Goal: Information Seeking & Learning: Learn about a topic

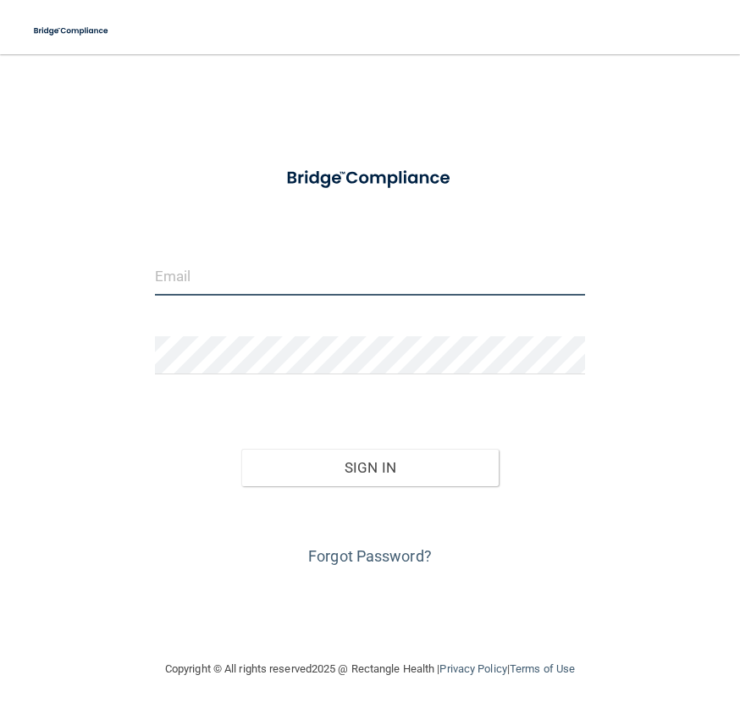
click at [324, 281] on input "email" at bounding box center [370, 276] width 430 height 38
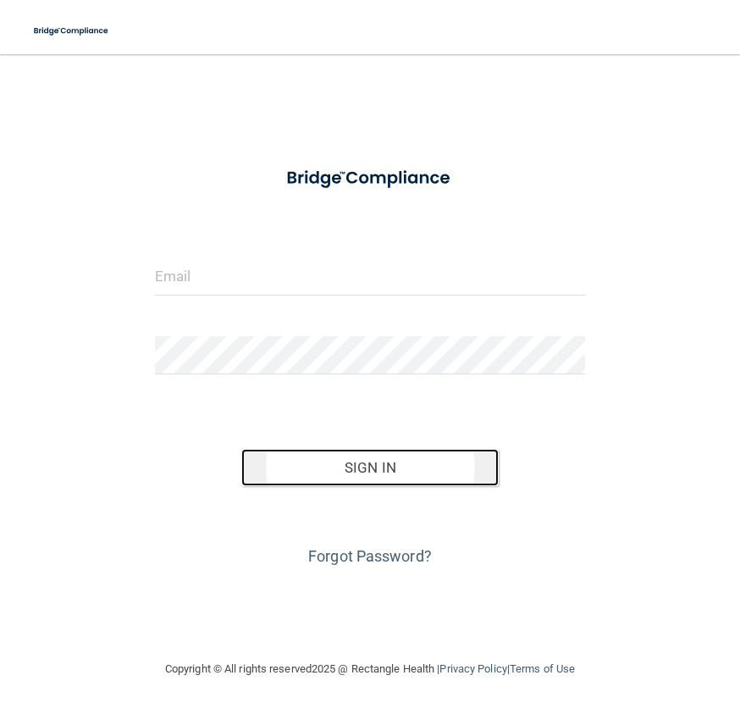
click at [384, 467] on button "Sign In" at bounding box center [370, 467] width 258 height 37
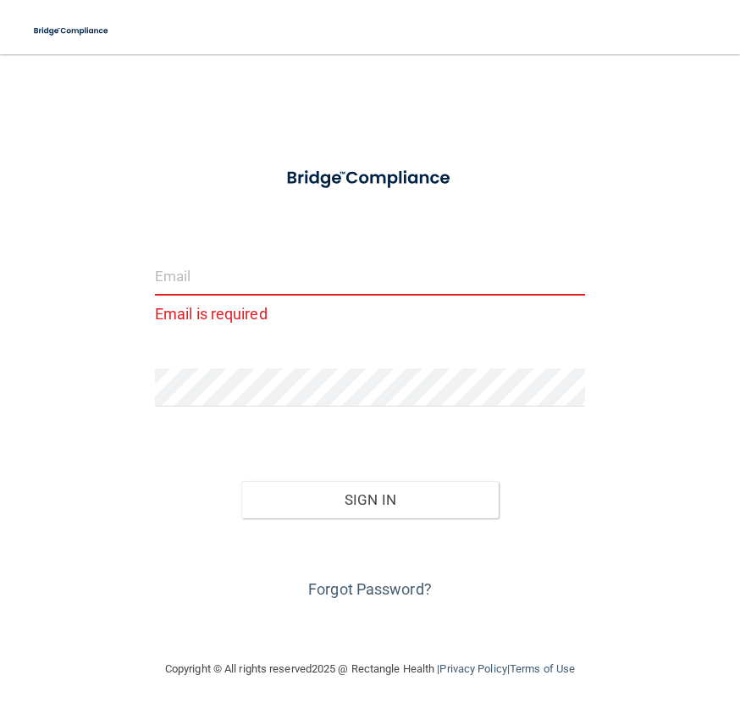
click at [287, 272] on input "email" at bounding box center [370, 276] width 430 height 38
type input "[PERSON_NAME][EMAIL_ADDRESS][PERSON_NAME][DOMAIN_NAME]"
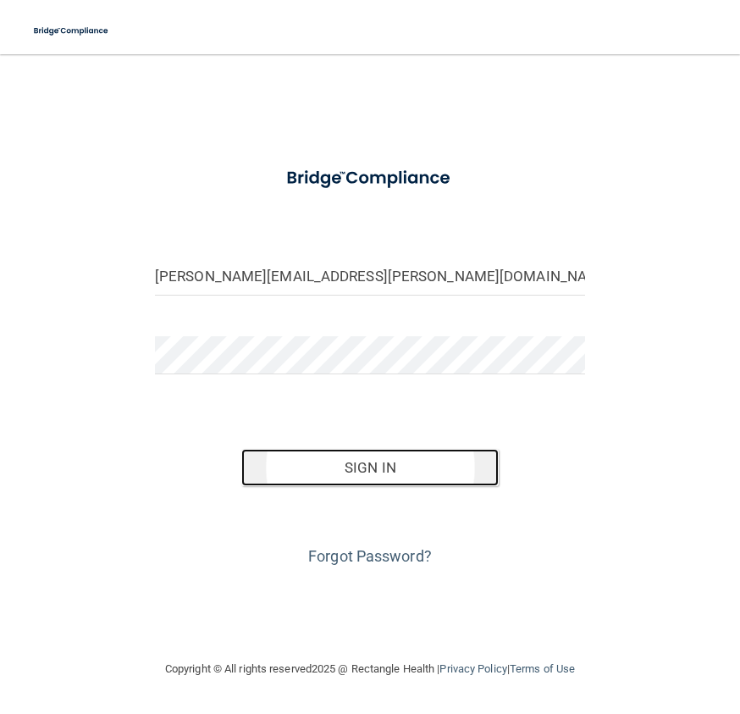
click at [337, 463] on button "Sign In" at bounding box center [370, 467] width 258 height 37
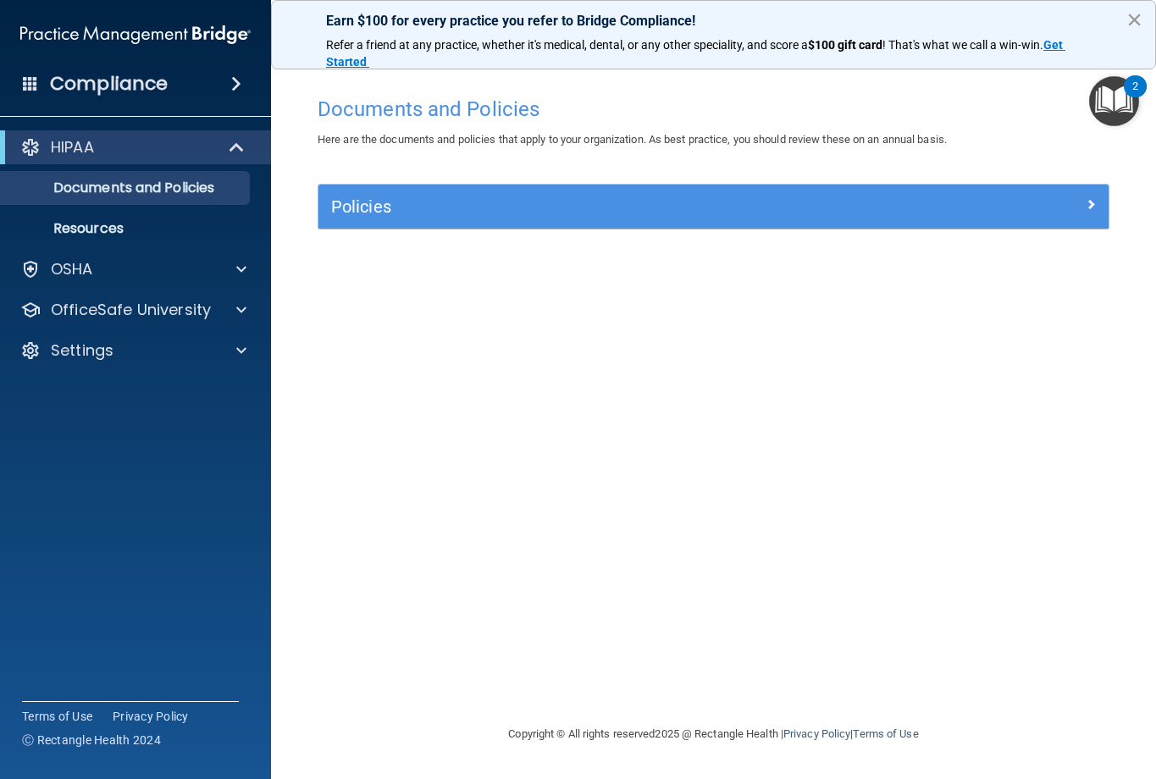
click at [739, 18] on button "×" at bounding box center [1134, 19] width 16 height 27
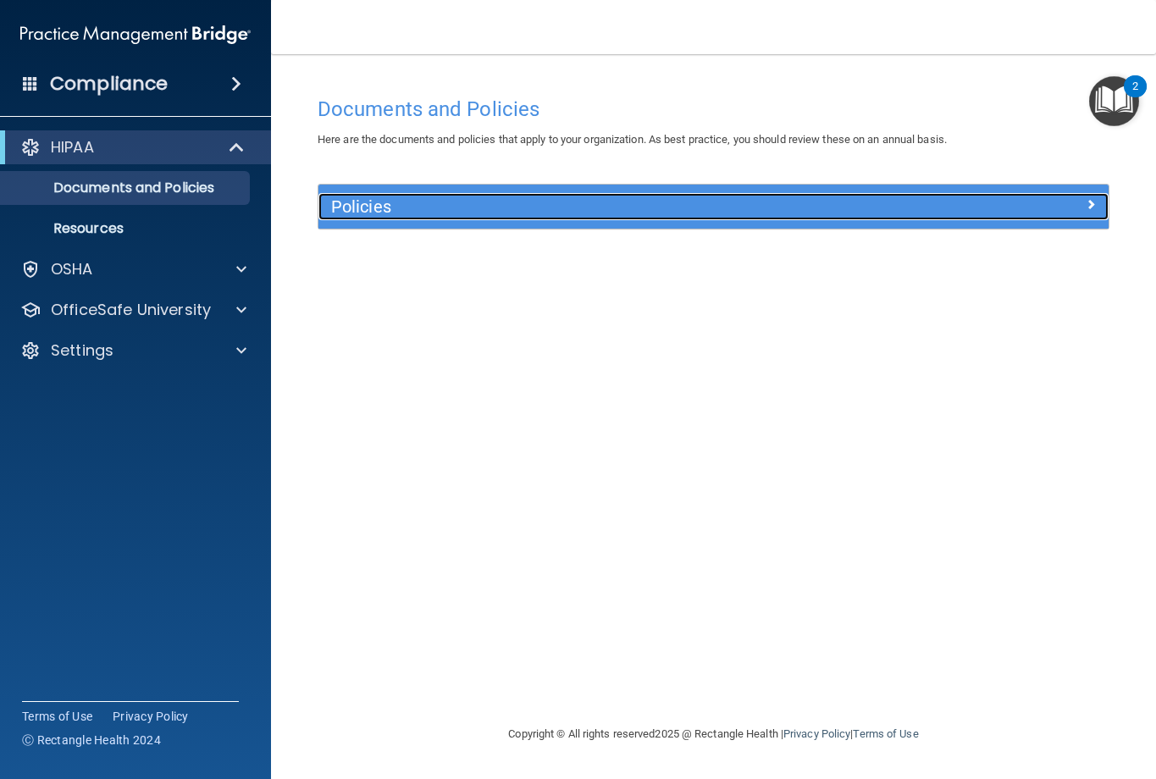
click at [406, 211] on h5 "Policies" at bounding box center [614, 206] width 567 height 19
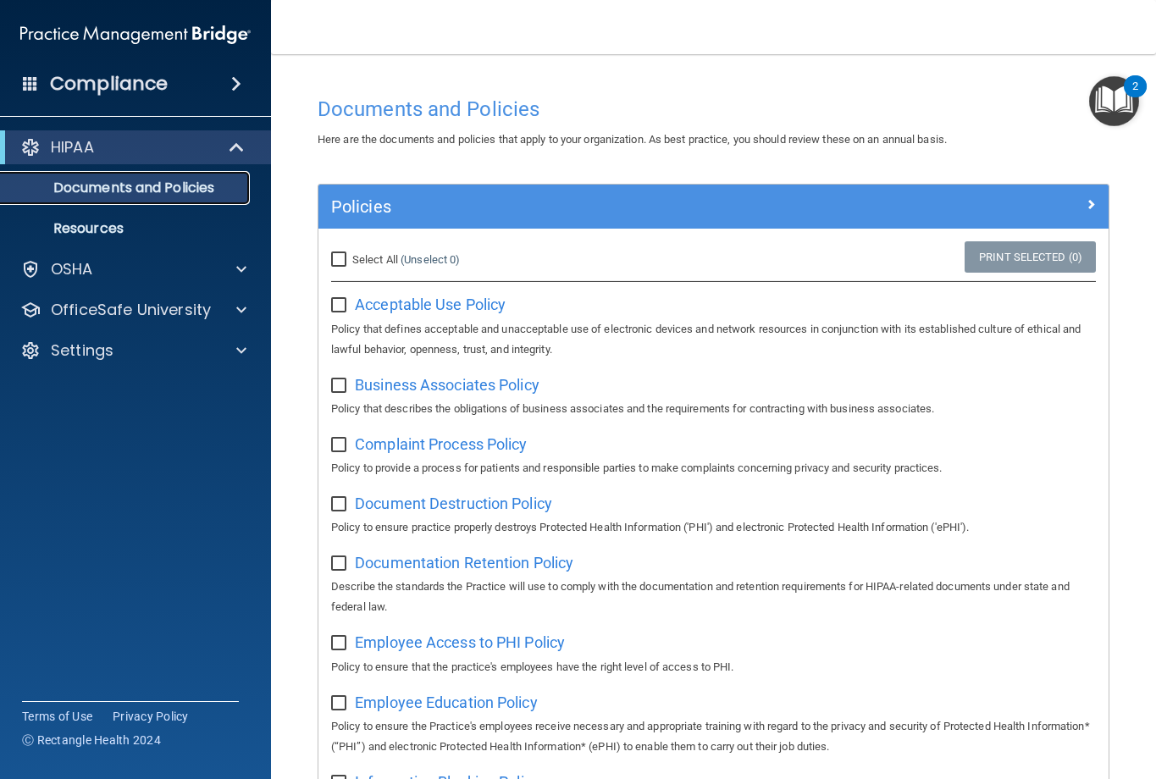
click at [109, 183] on p "Documents and Policies" at bounding box center [126, 188] width 231 height 17
click at [110, 214] on link "Resources" at bounding box center [116, 229] width 267 height 34
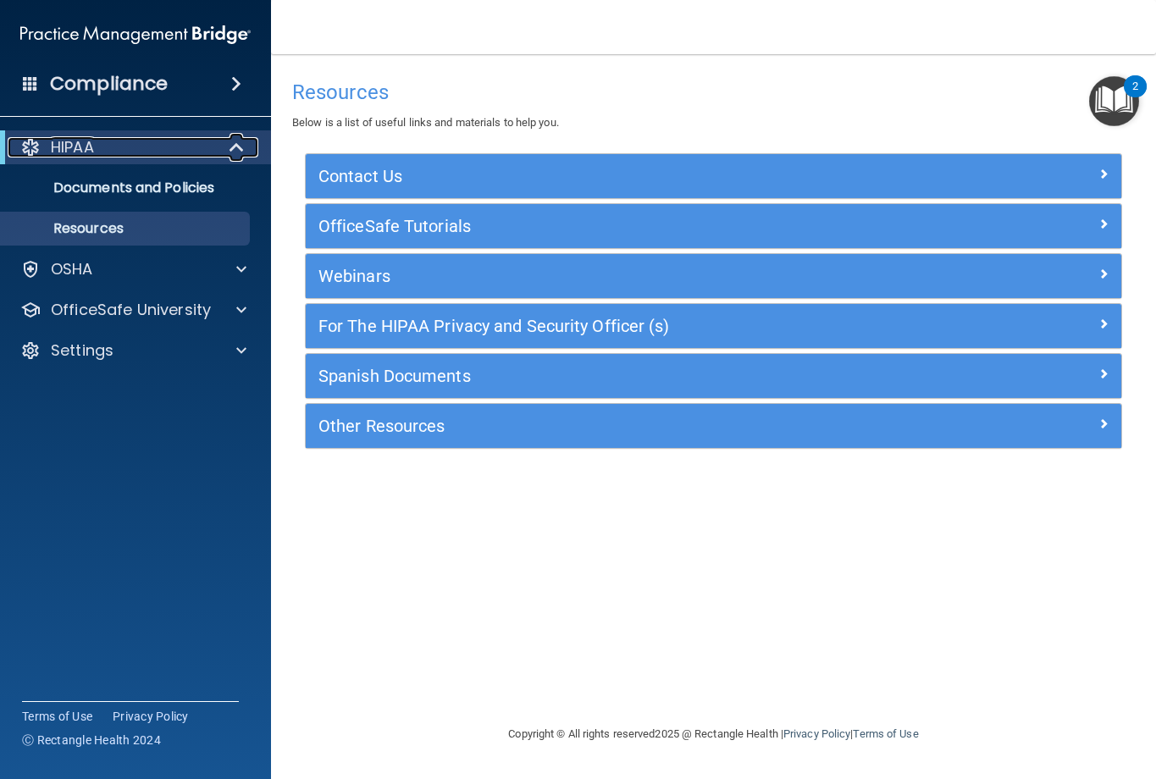
click at [113, 154] on div "HIPAA" at bounding box center [112, 147] width 209 height 20
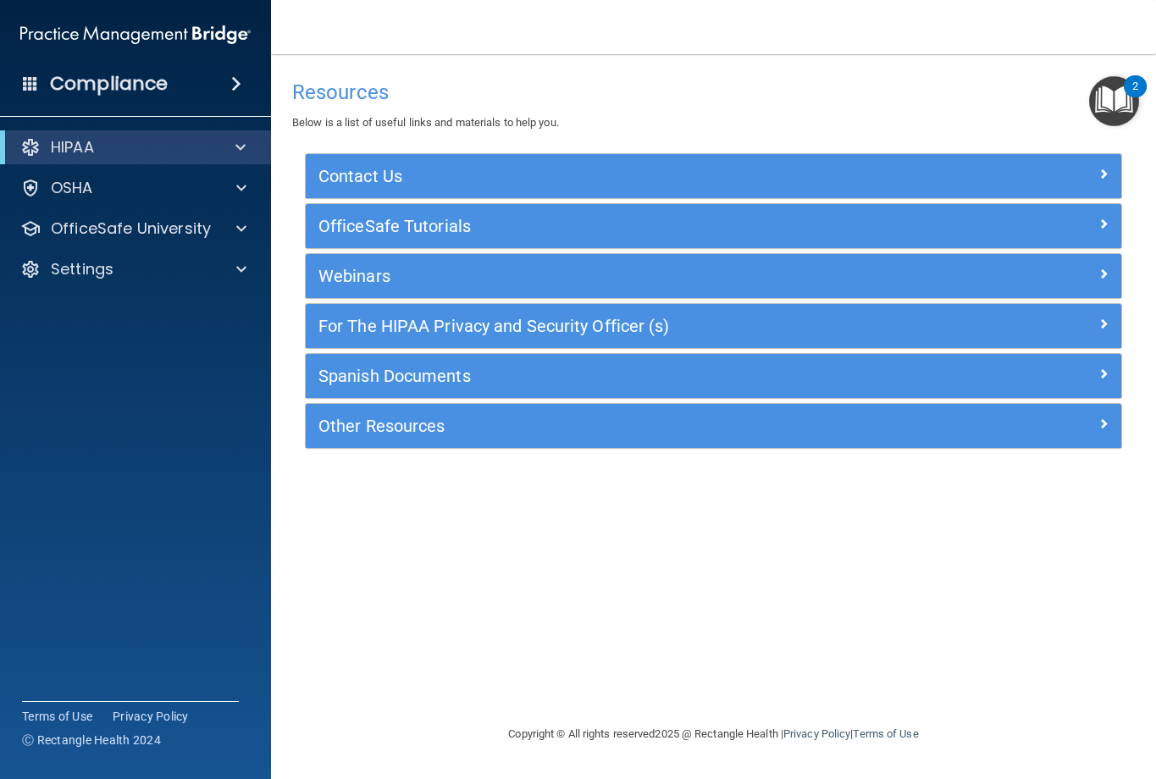
click at [167, 162] on div "HIPAA" at bounding box center [135, 147] width 271 height 34
click at [140, 75] on h4 "Compliance" at bounding box center [109, 84] width 118 height 24
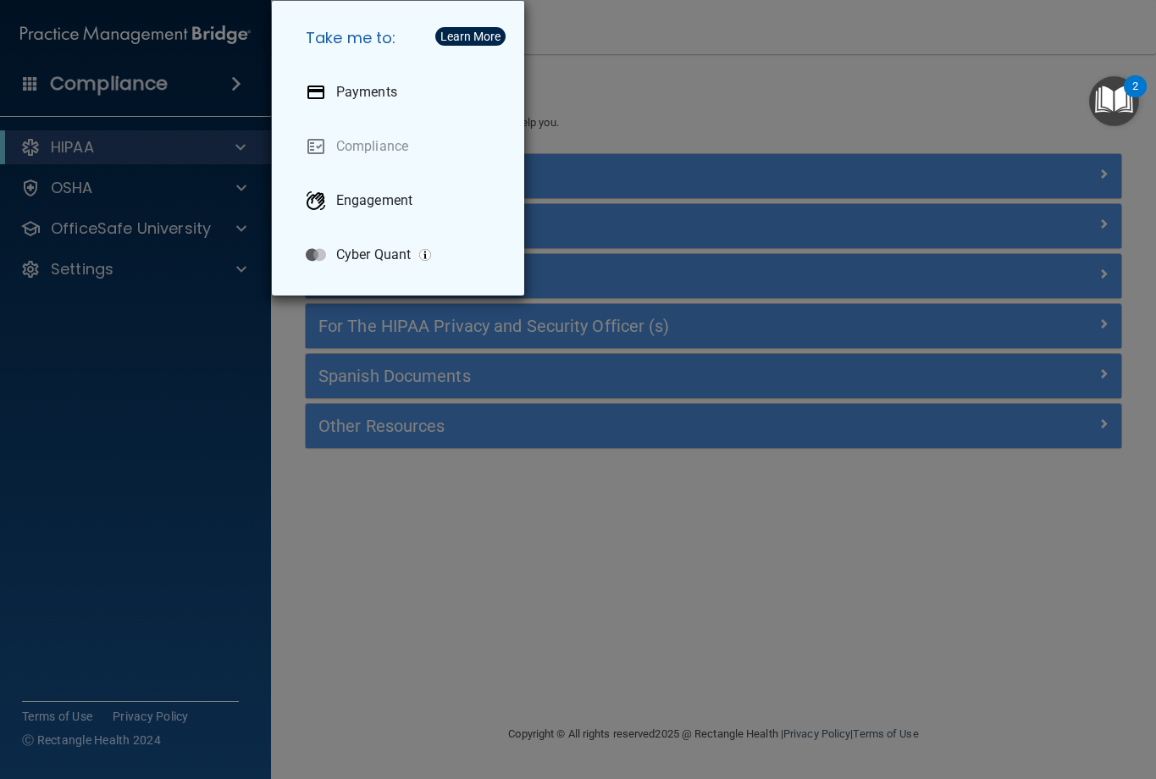
click at [597, 82] on div "Take me to: Payments Compliance Engagement Cyber Quant" at bounding box center [578, 389] width 1156 height 779
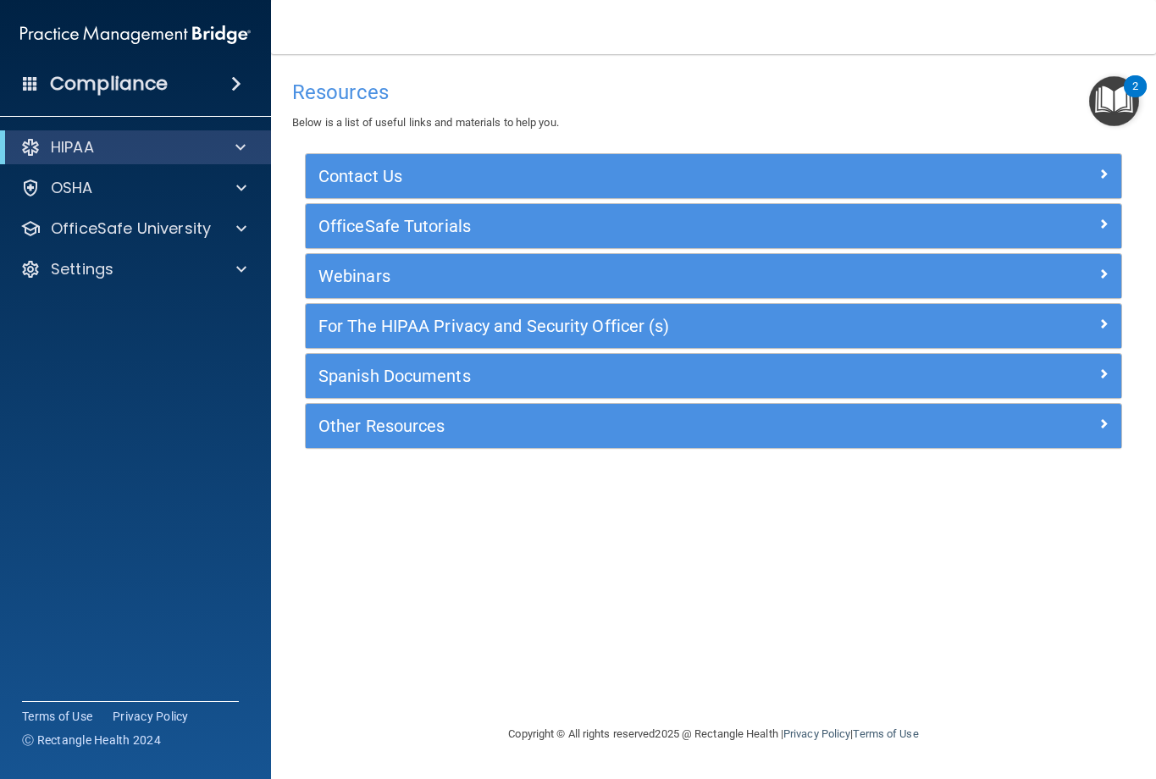
click at [739, 110] on img "Open Resource Center, 2 new notifications" at bounding box center [1114, 101] width 50 height 50
